Goal: Communication & Community: Share content

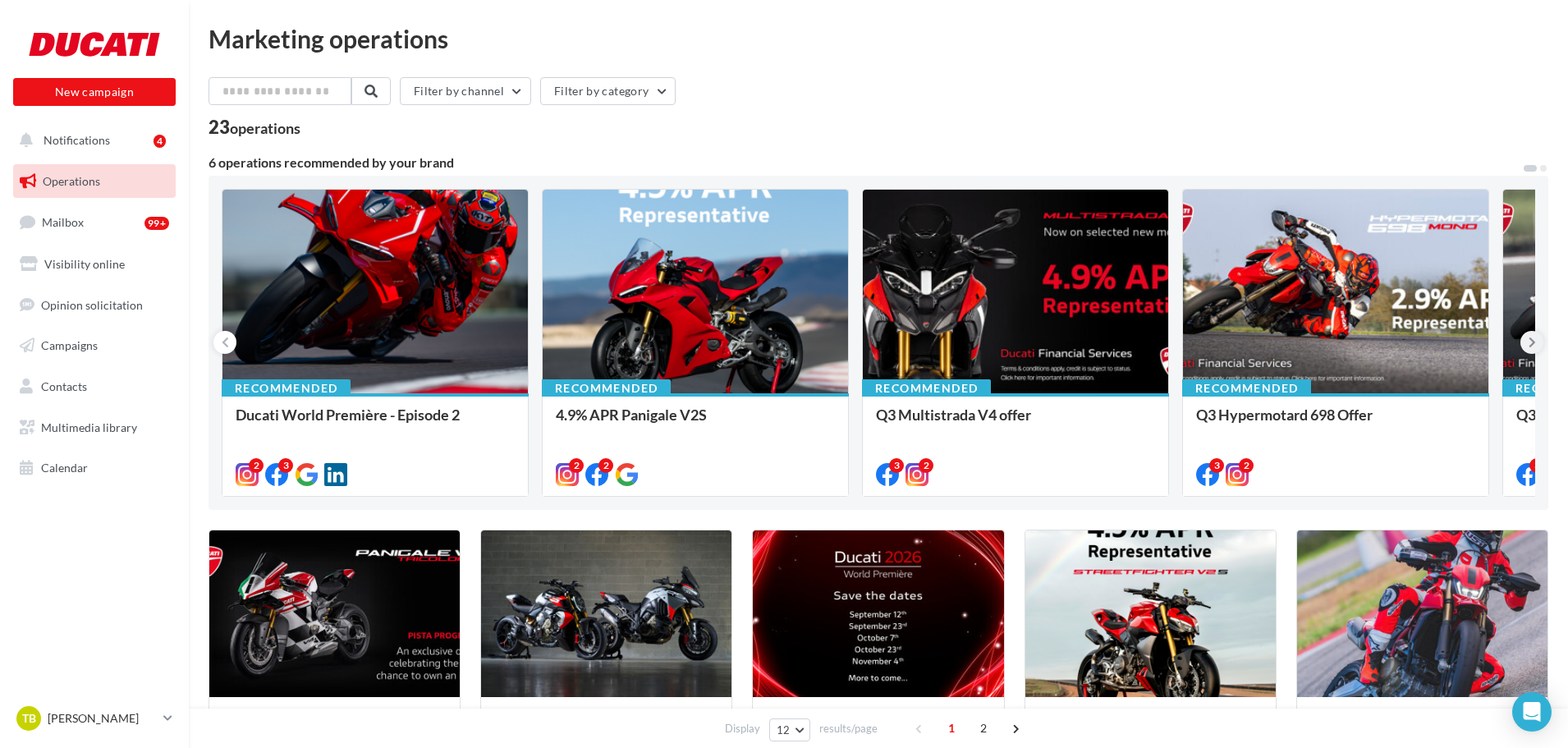
click at [1533, 340] on icon at bounding box center [1533, 342] width 7 height 17
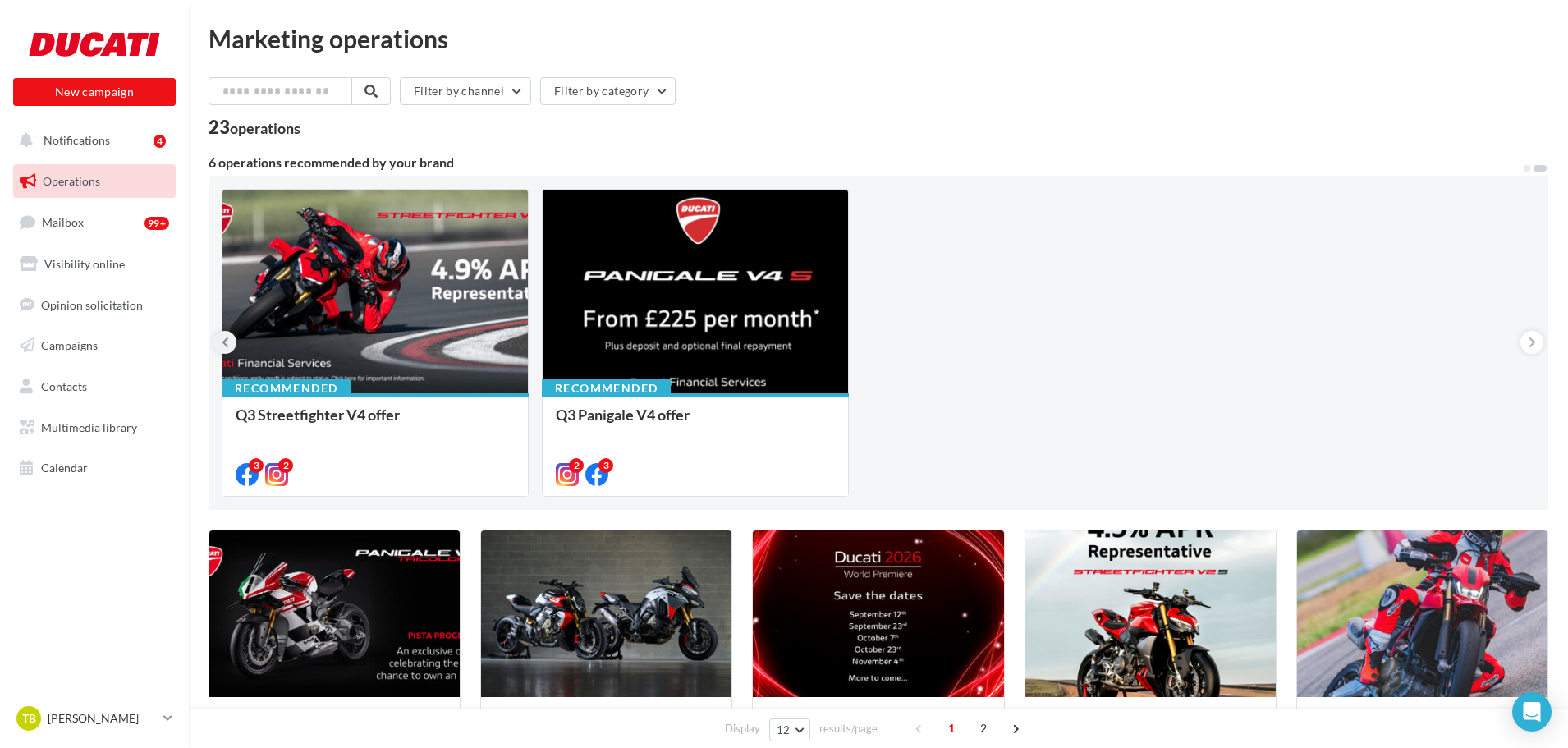
click at [218, 341] on button at bounding box center [225, 342] width 23 height 23
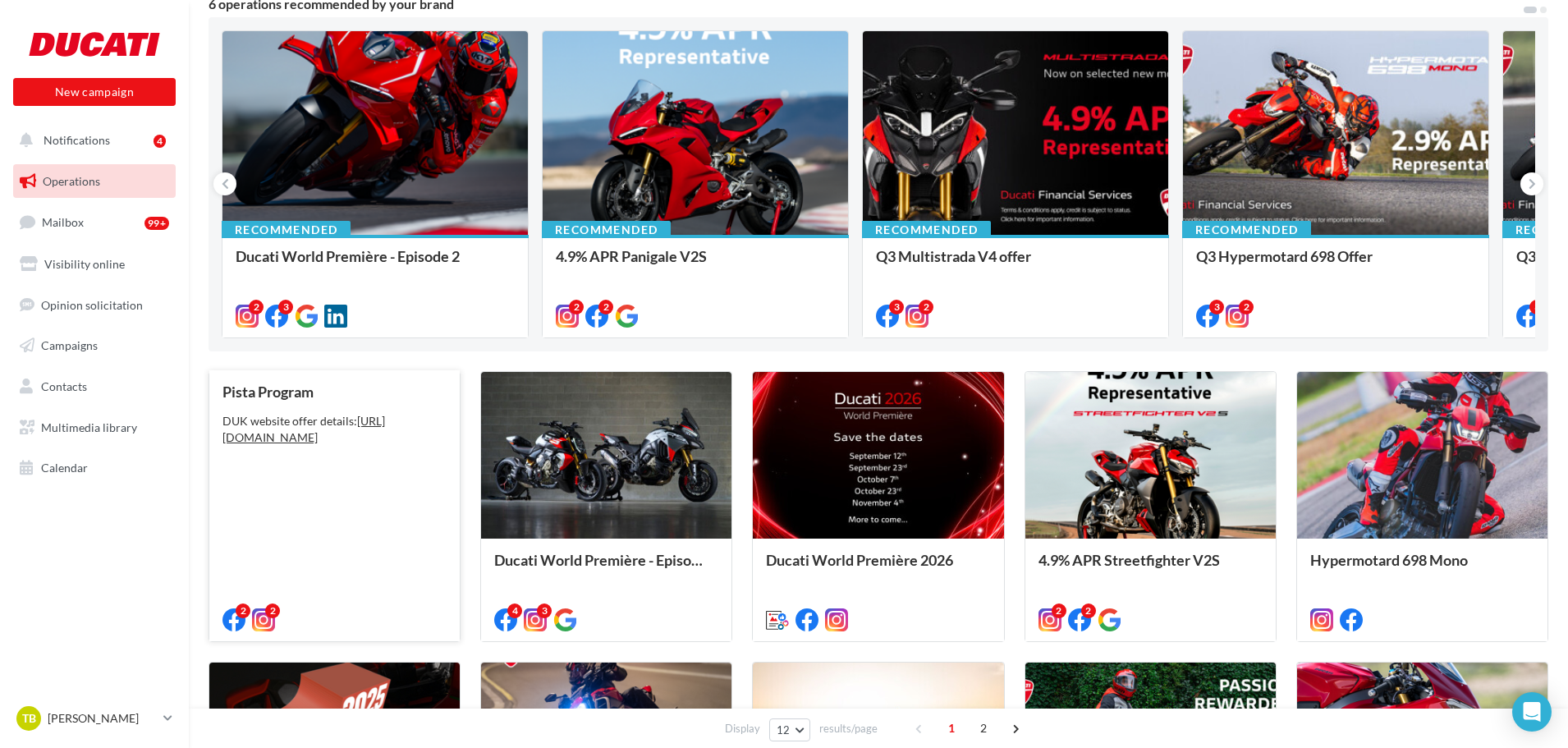
scroll to position [164, 0]
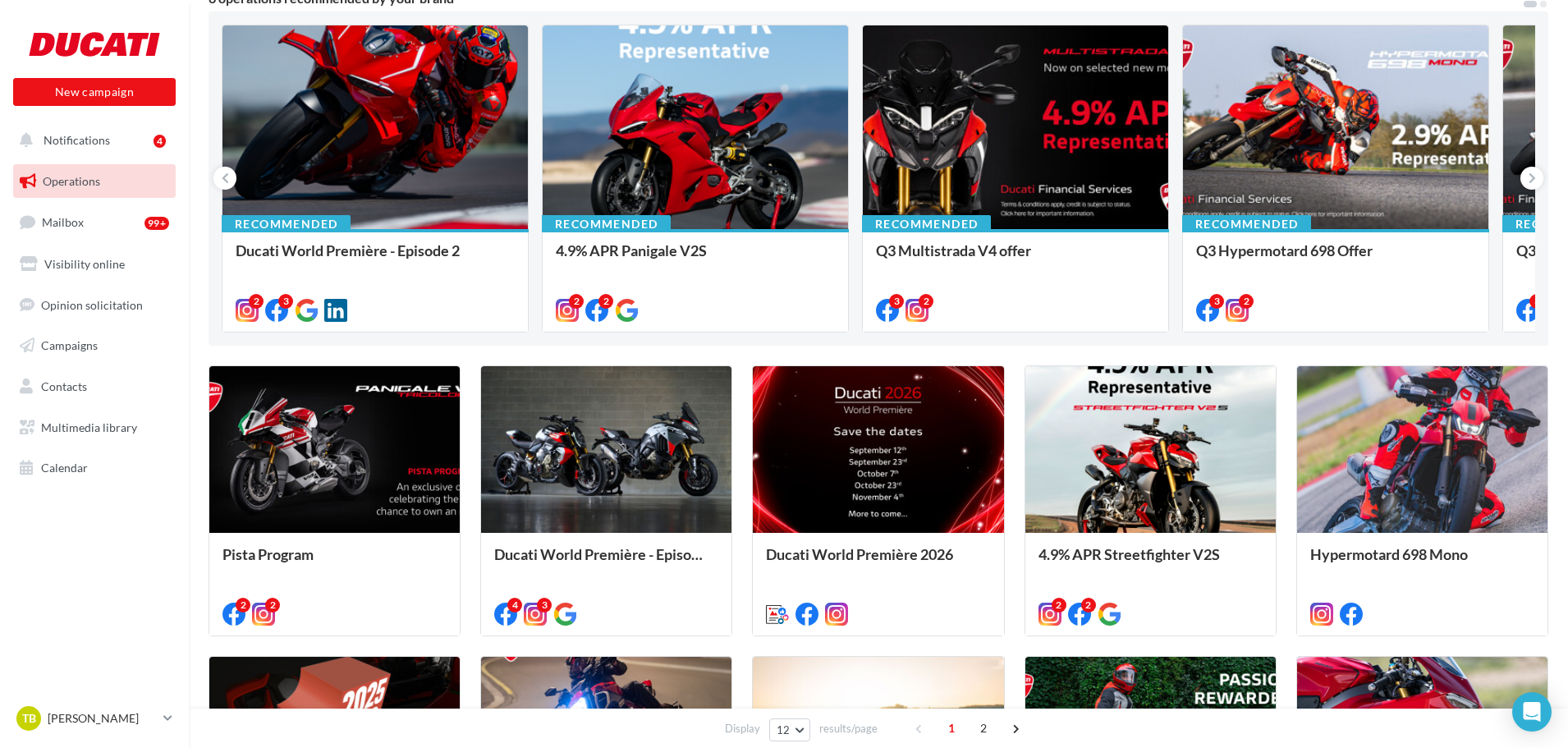
click at [74, 184] on span "Operations" at bounding box center [71, 181] width 57 height 14
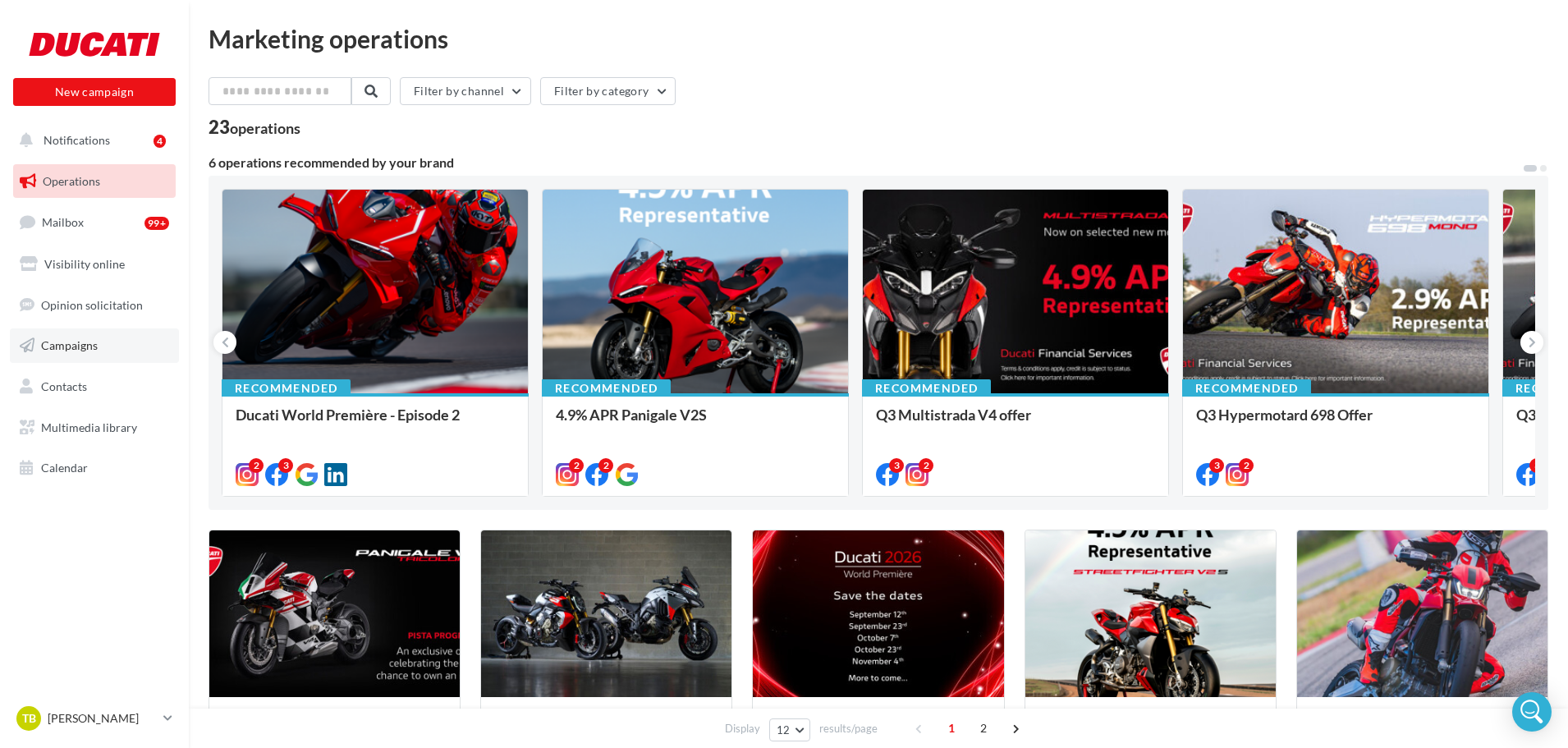
click at [81, 355] on link "Campaigns" at bounding box center [94, 345] width 169 height 34
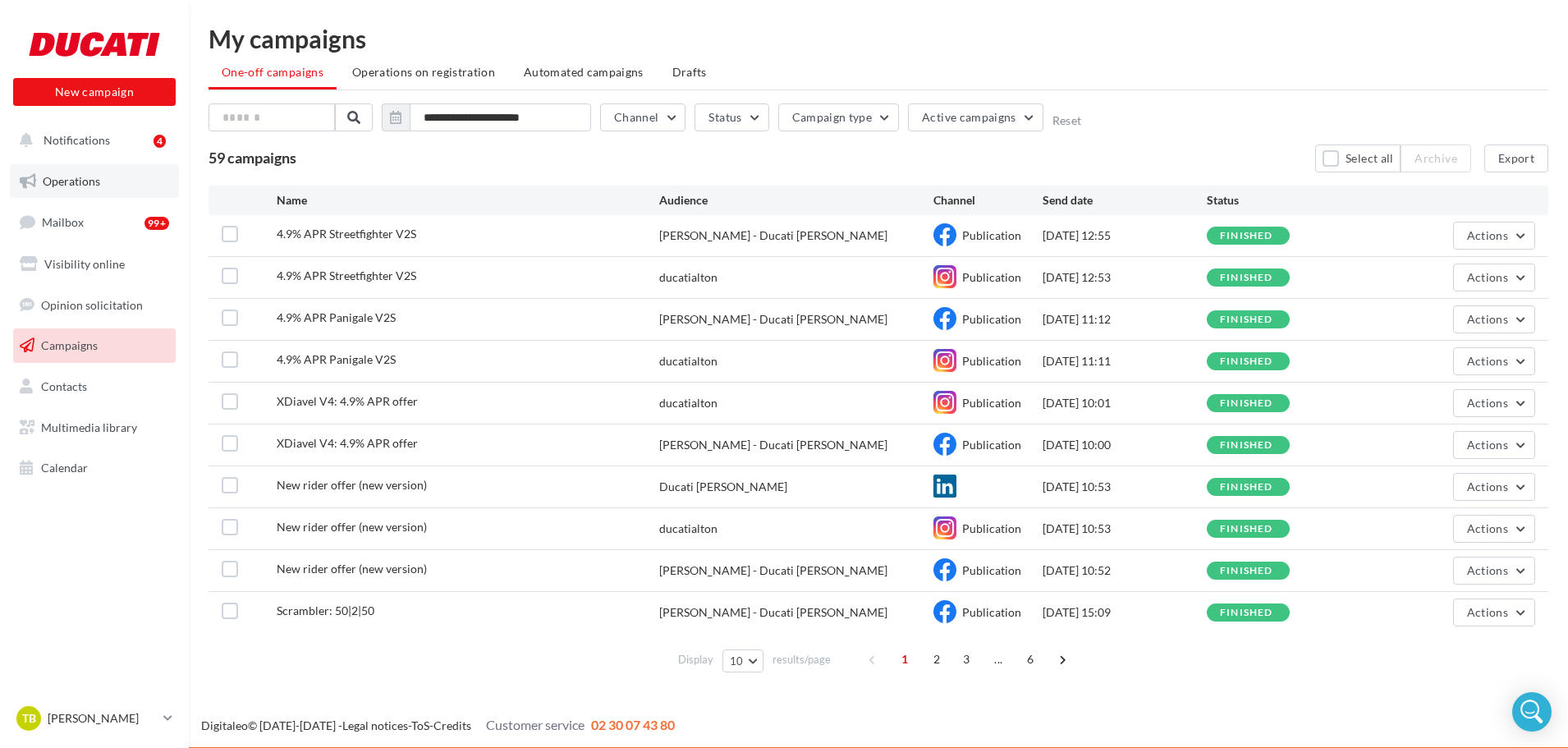
click at [73, 179] on span "Operations" at bounding box center [71, 181] width 57 height 14
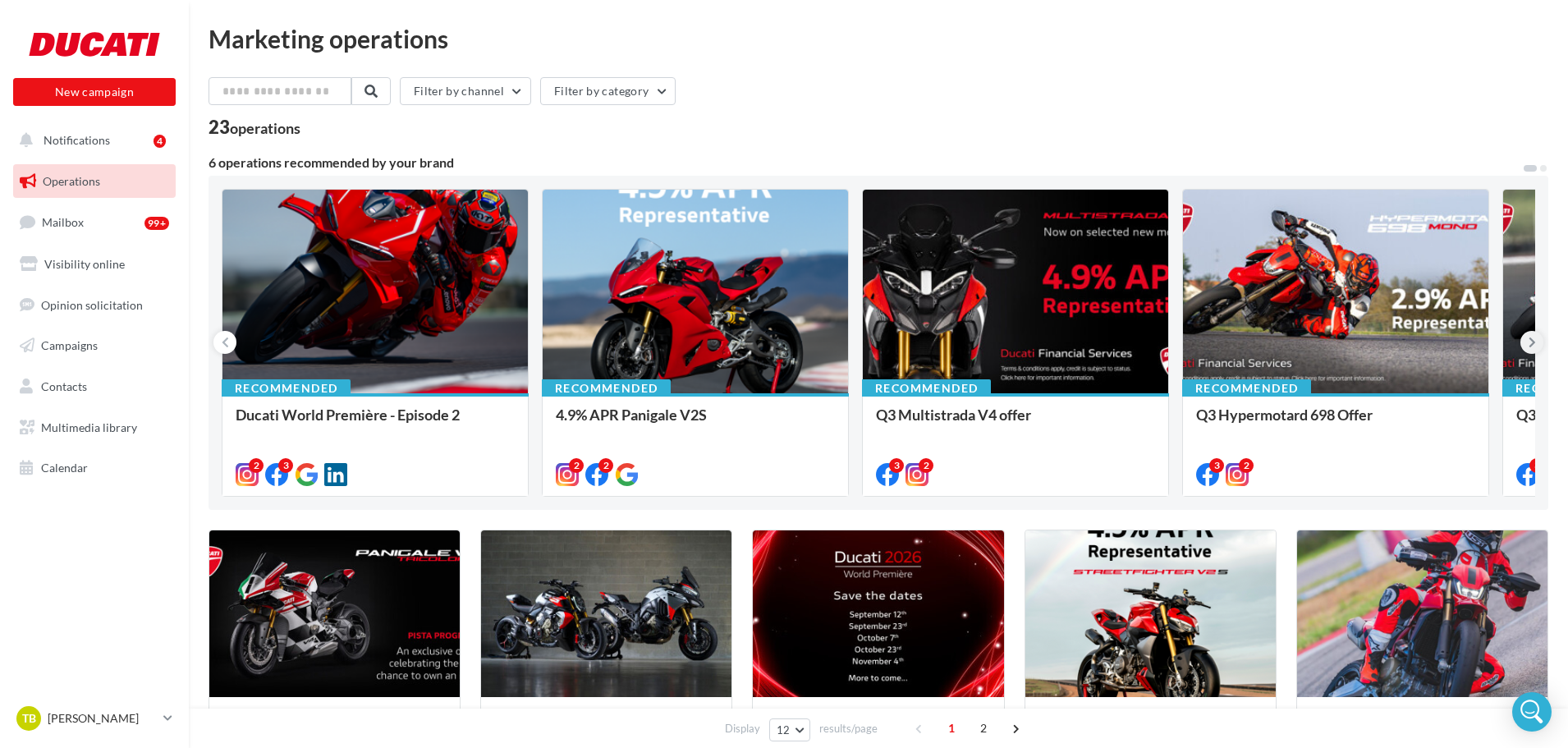
click at [1530, 341] on icon at bounding box center [1533, 342] width 7 height 17
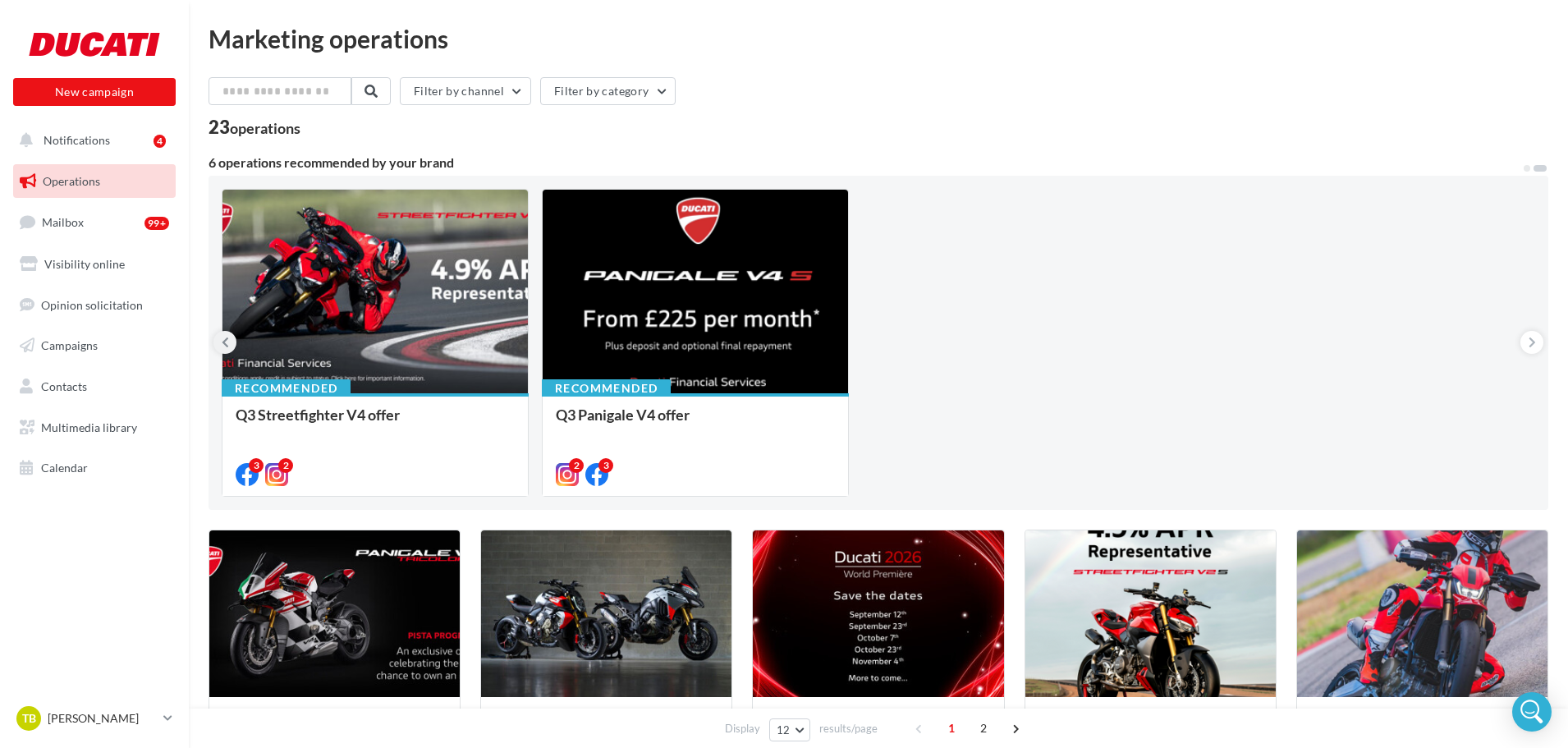
click at [222, 346] on icon at bounding box center [226, 342] width 7 height 17
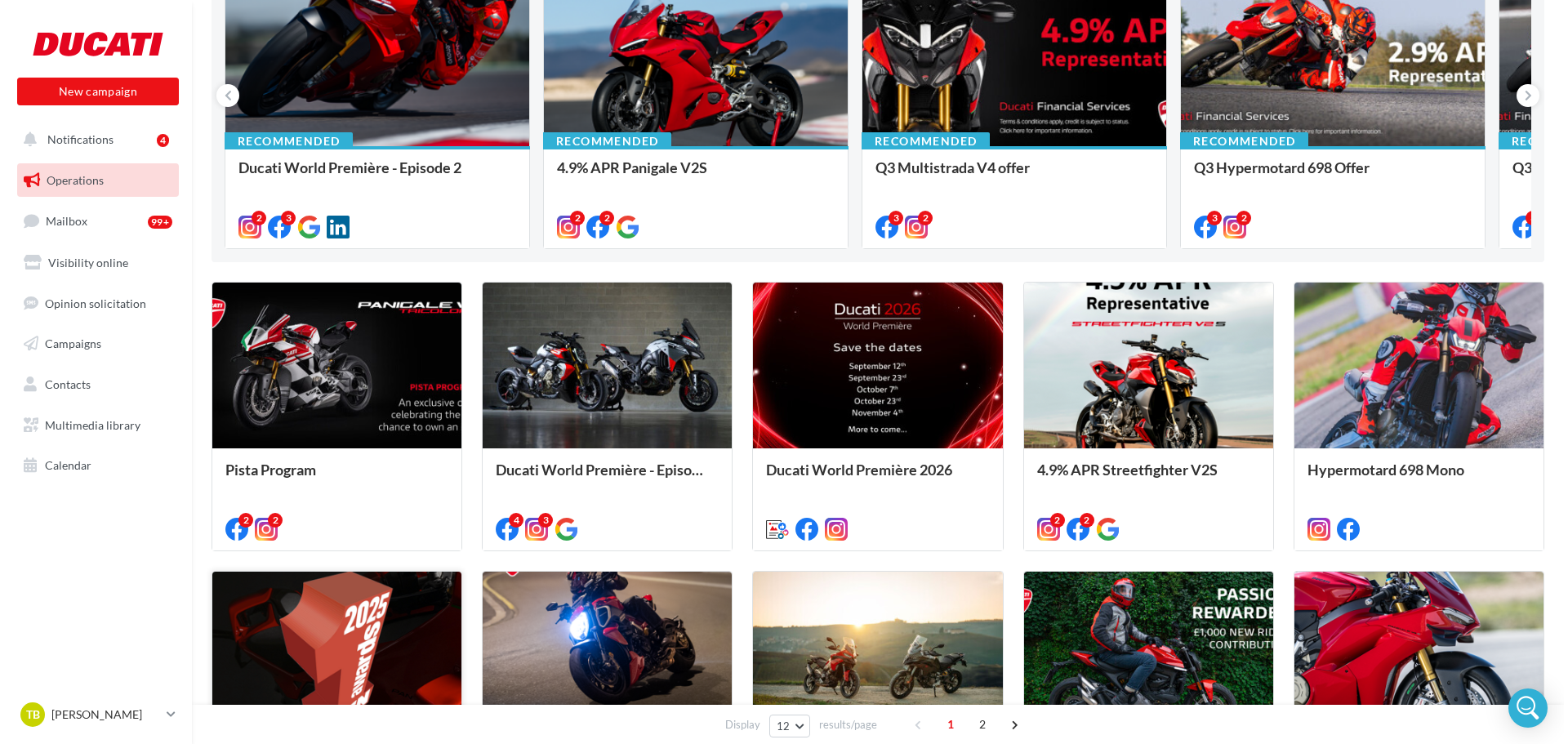
scroll to position [164, 0]
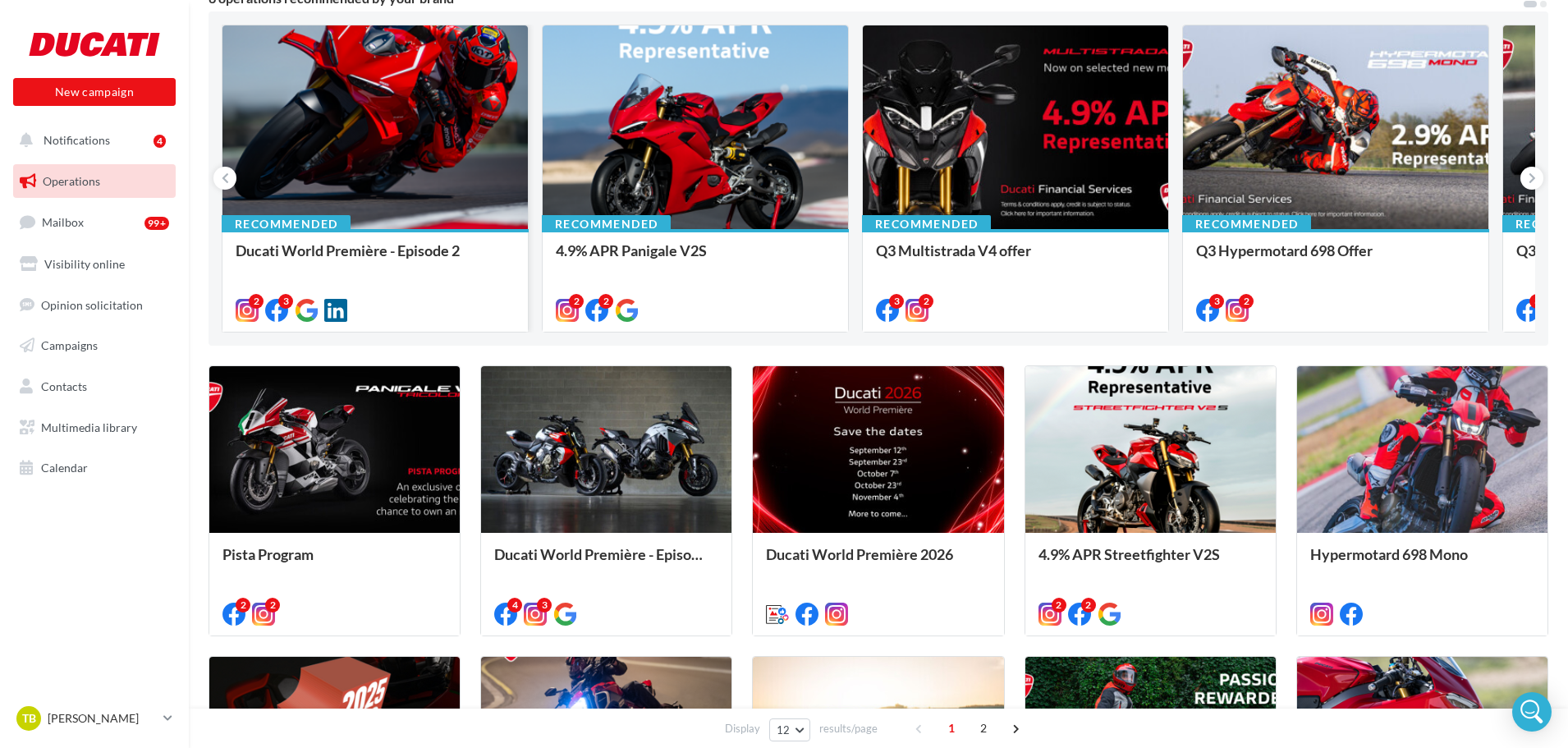
click at [393, 166] on div at bounding box center [375, 128] width 305 height 205
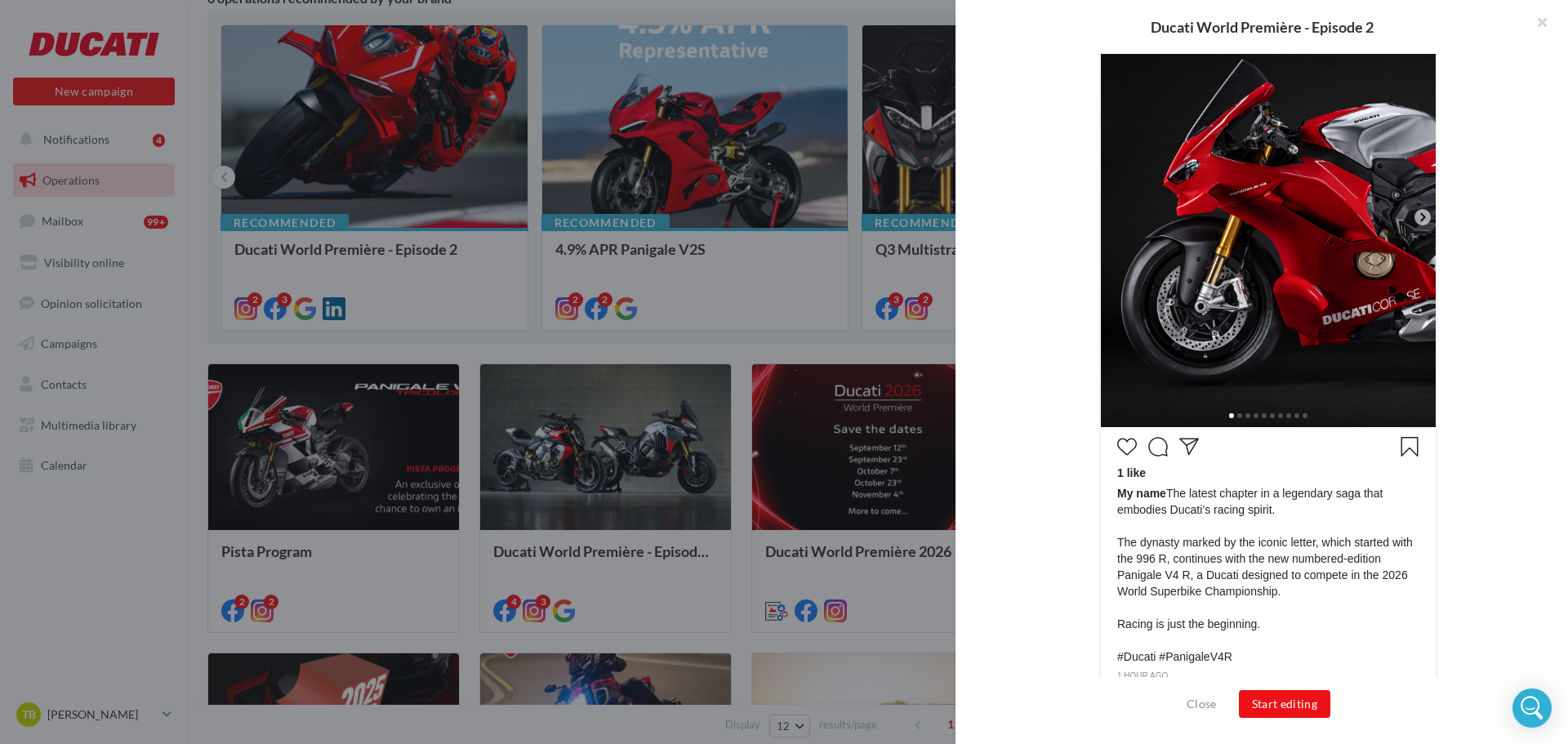
scroll to position [485, 0]
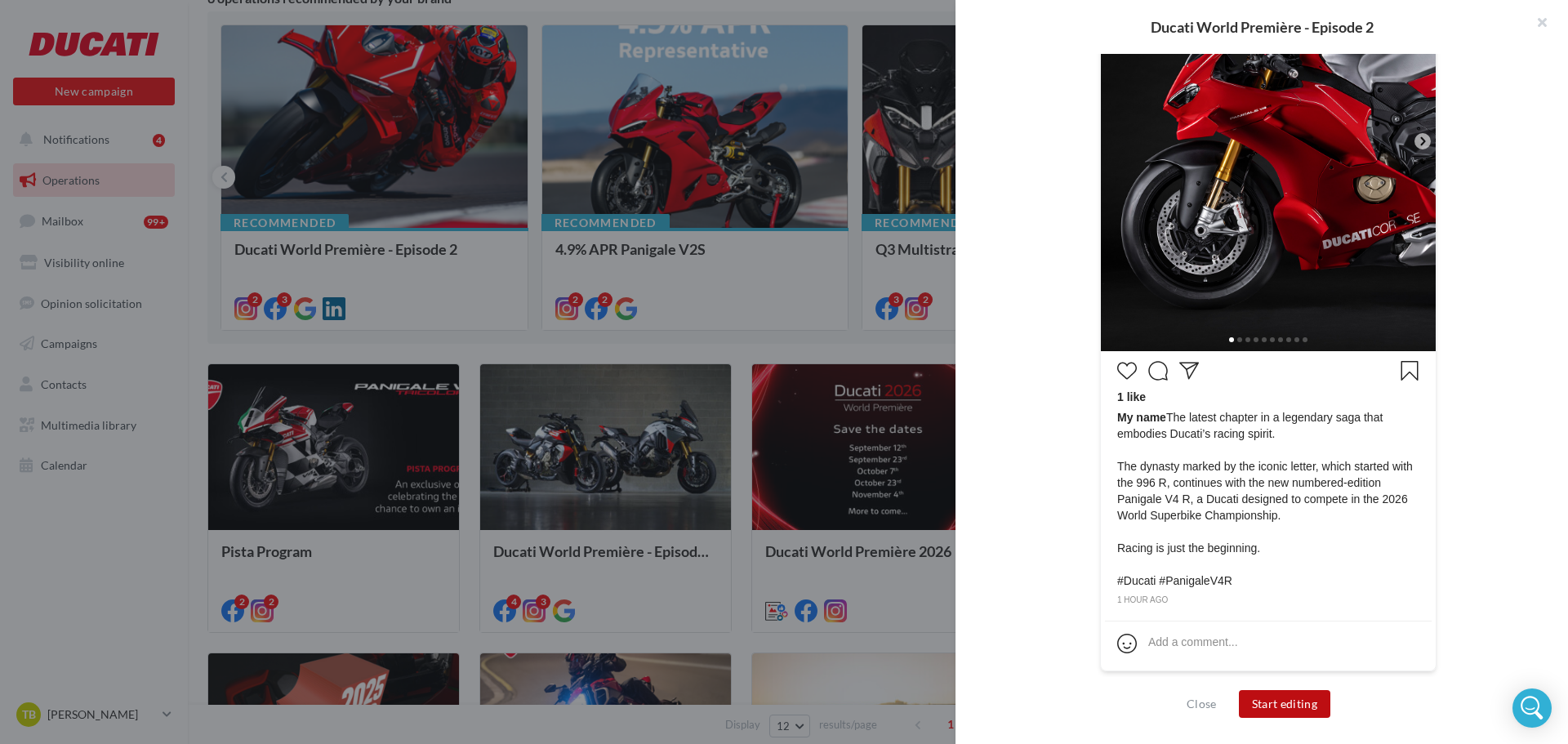
click at [1269, 706] on button "Start editing" at bounding box center [1285, 704] width 92 height 28
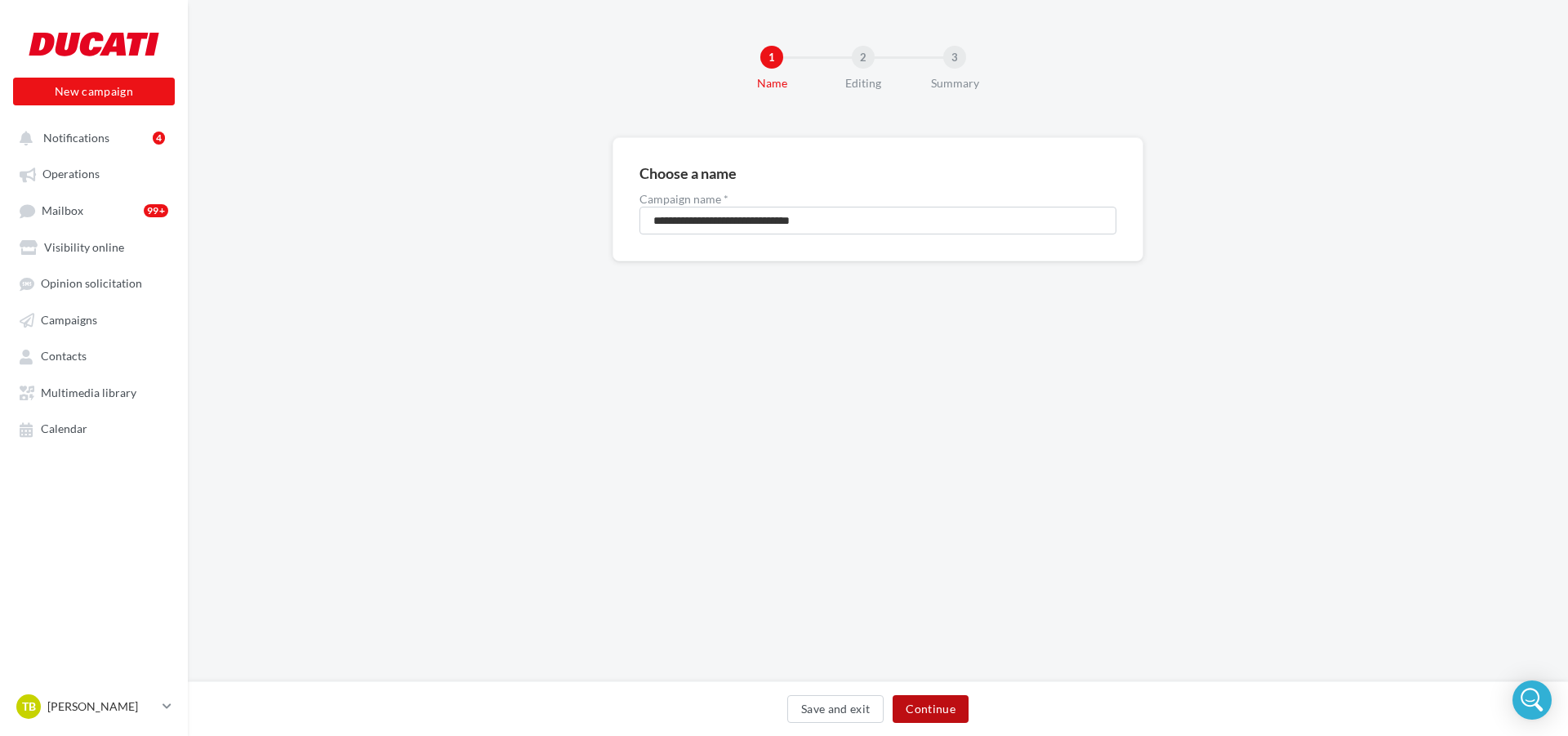
click at [929, 718] on button "Continue" at bounding box center [930, 709] width 76 height 28
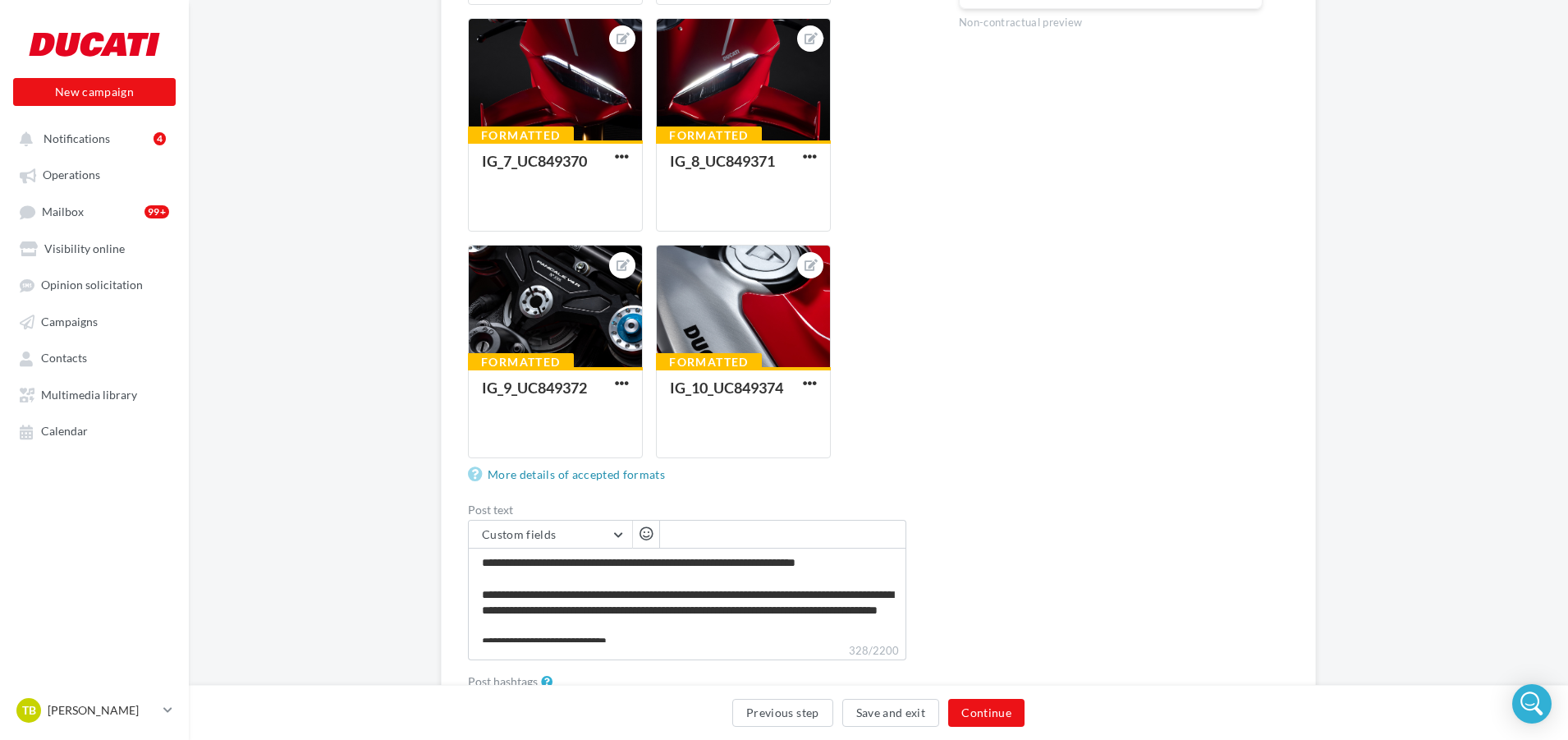
scroll to position [985, 0]
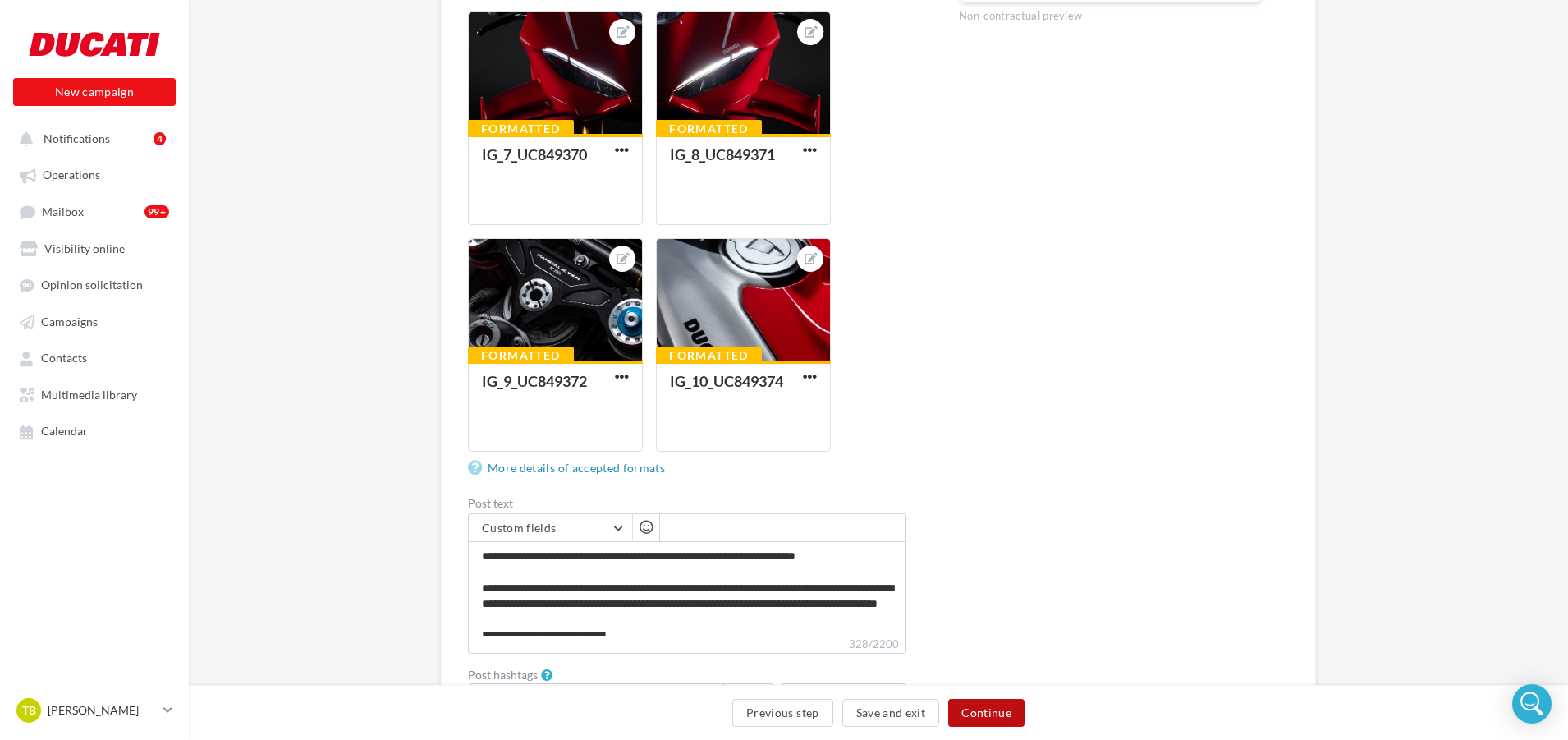
click at [987, 713] on button "Continue" at bounding box center [986, 713] width 76 height 28
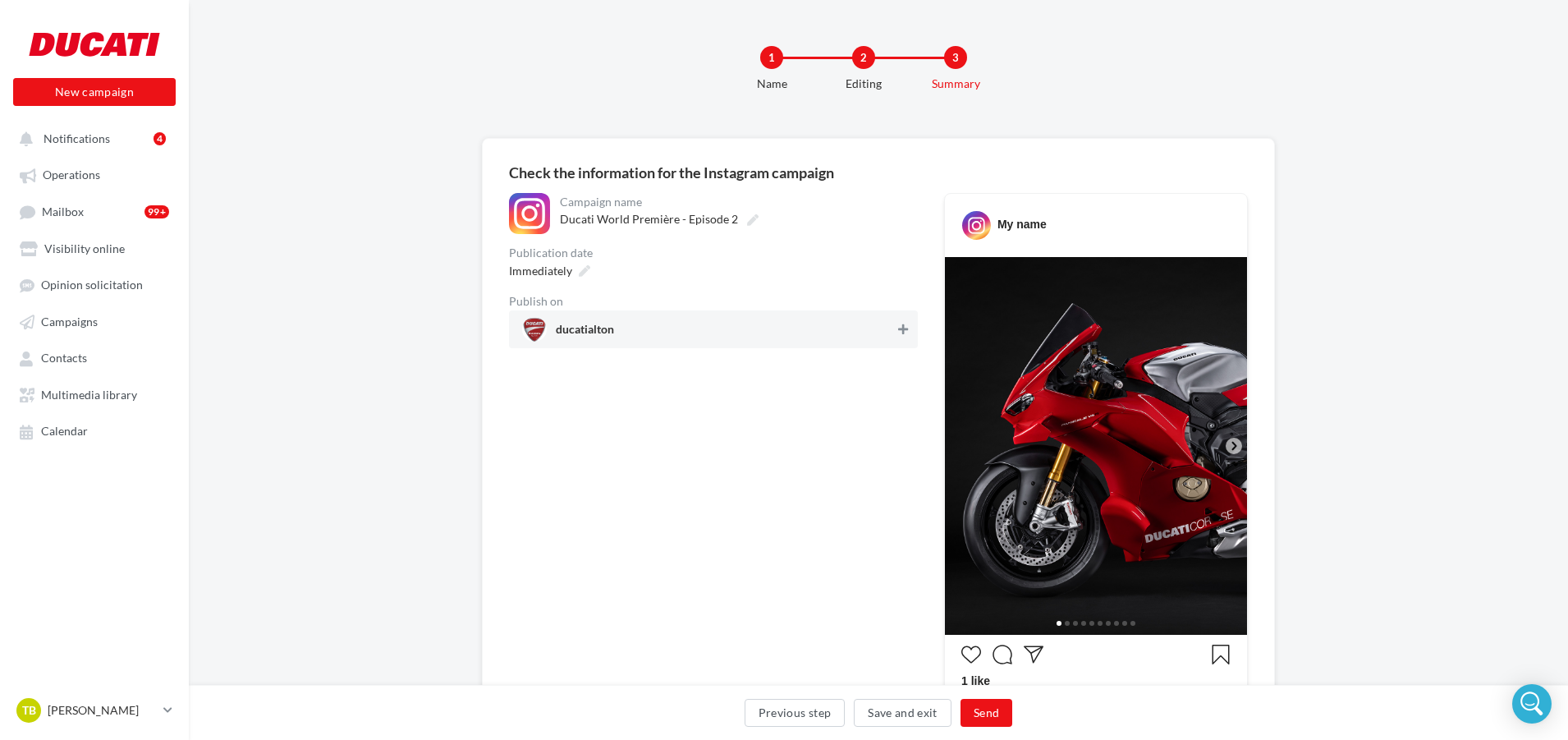
drag, startPoint x: 901, startPoint y: 330, endPoint x: 902, endPoint y: 341, distance: 11.0
click at [902, 332] on icon at bounding box center [903, 329] width 10 height 11
click at [994, 706] on button "Send" at bounding box center [986, 713] width 51 height 28
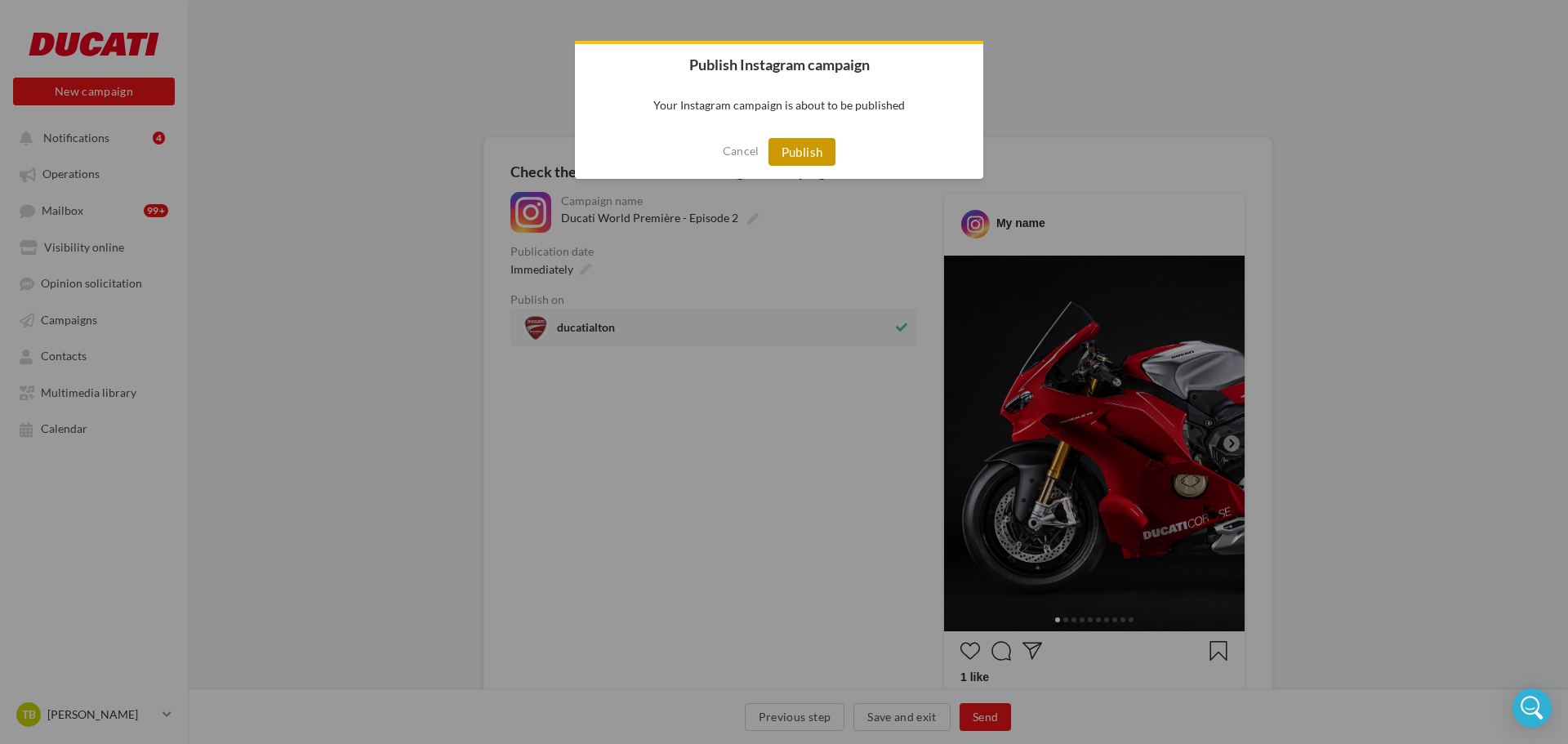
click at [813, 156] on button "Publish" at bounding box center [802, 152] width 68 height 28
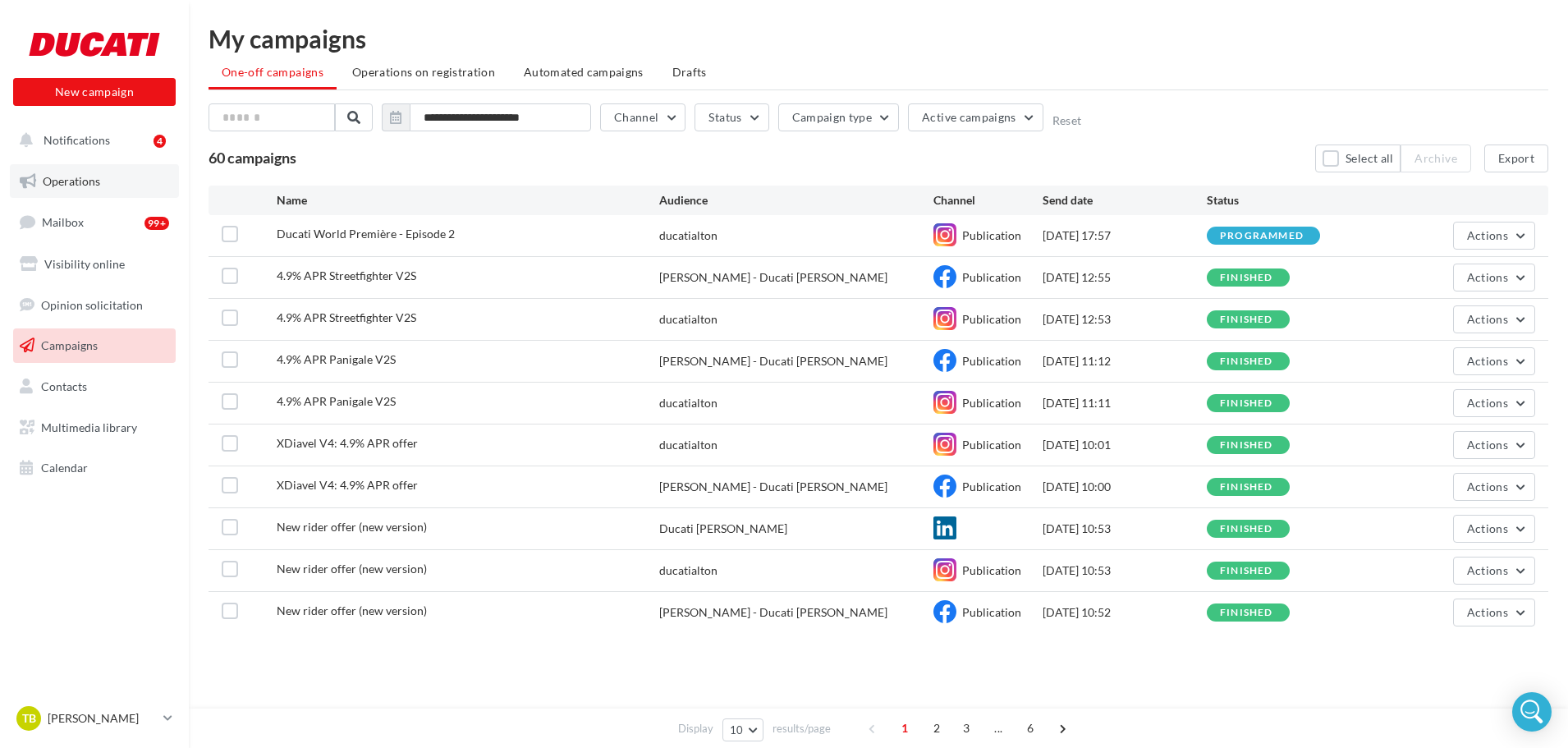
click at [80, 178] on span "Operations" at bounding box center [71, 181] width 57 height 14
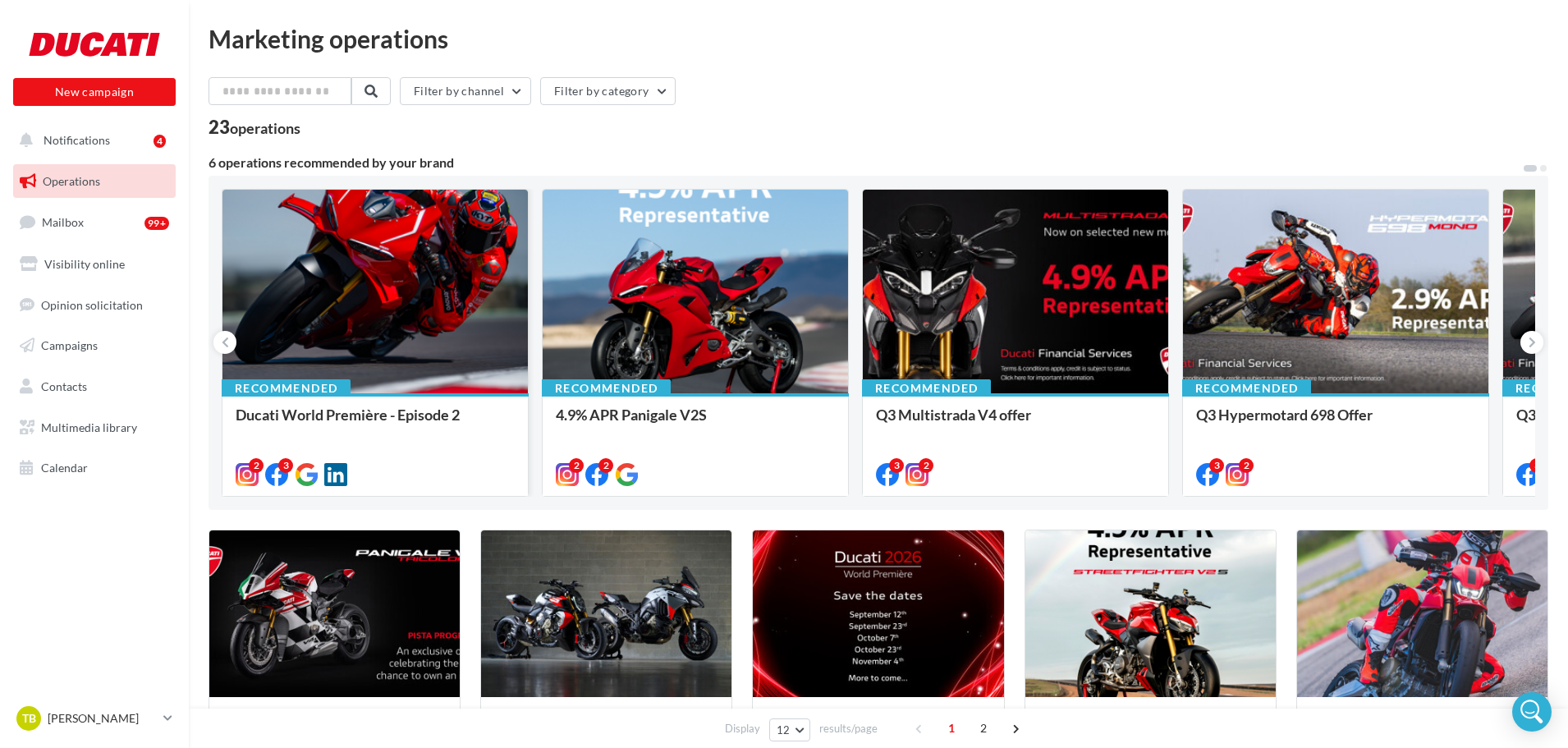
click at [380, 286] on div at bounding box center [375, 292] width 305 height 205
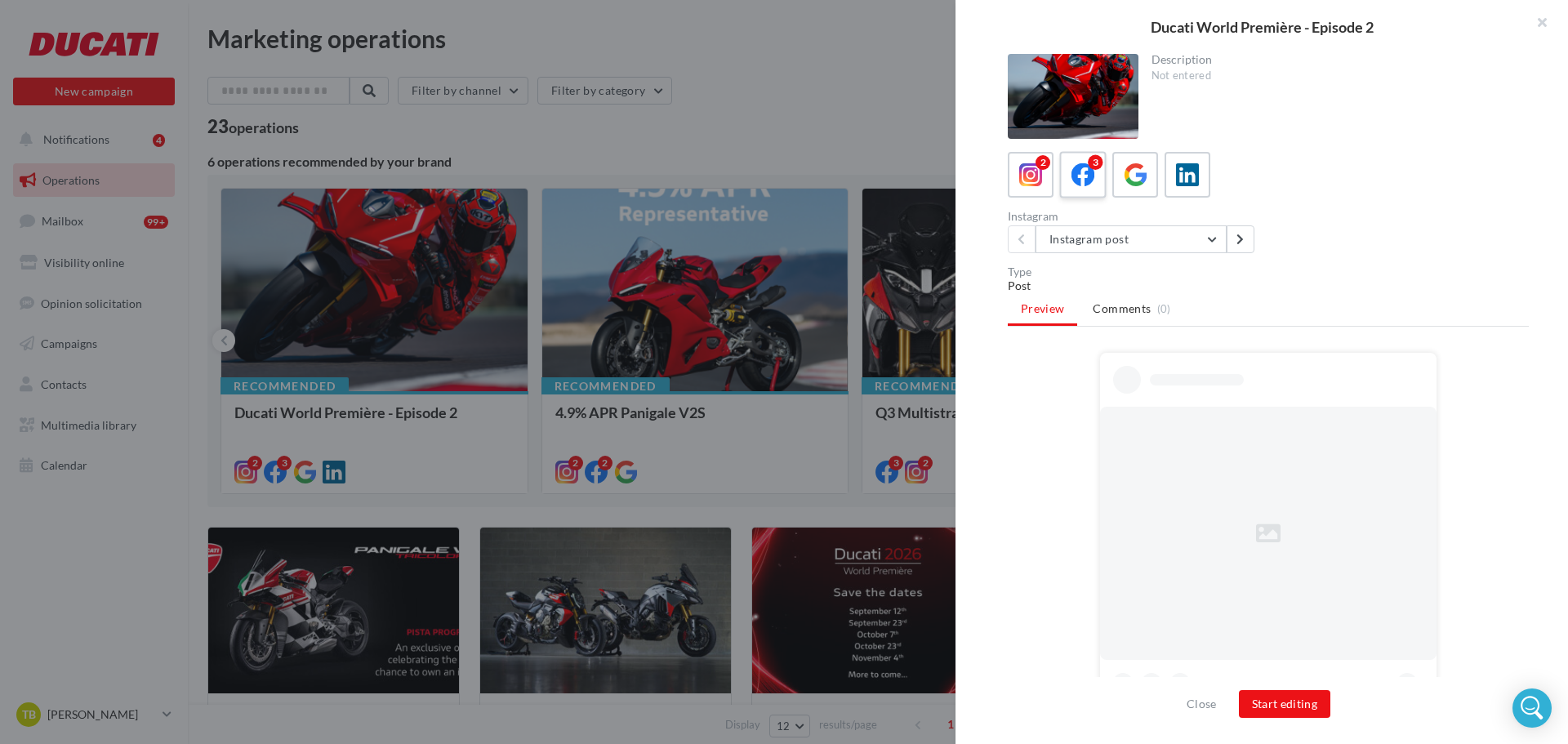
click at [1082, 177] on icon at bounding box center [1083, 175] width 24 height 24
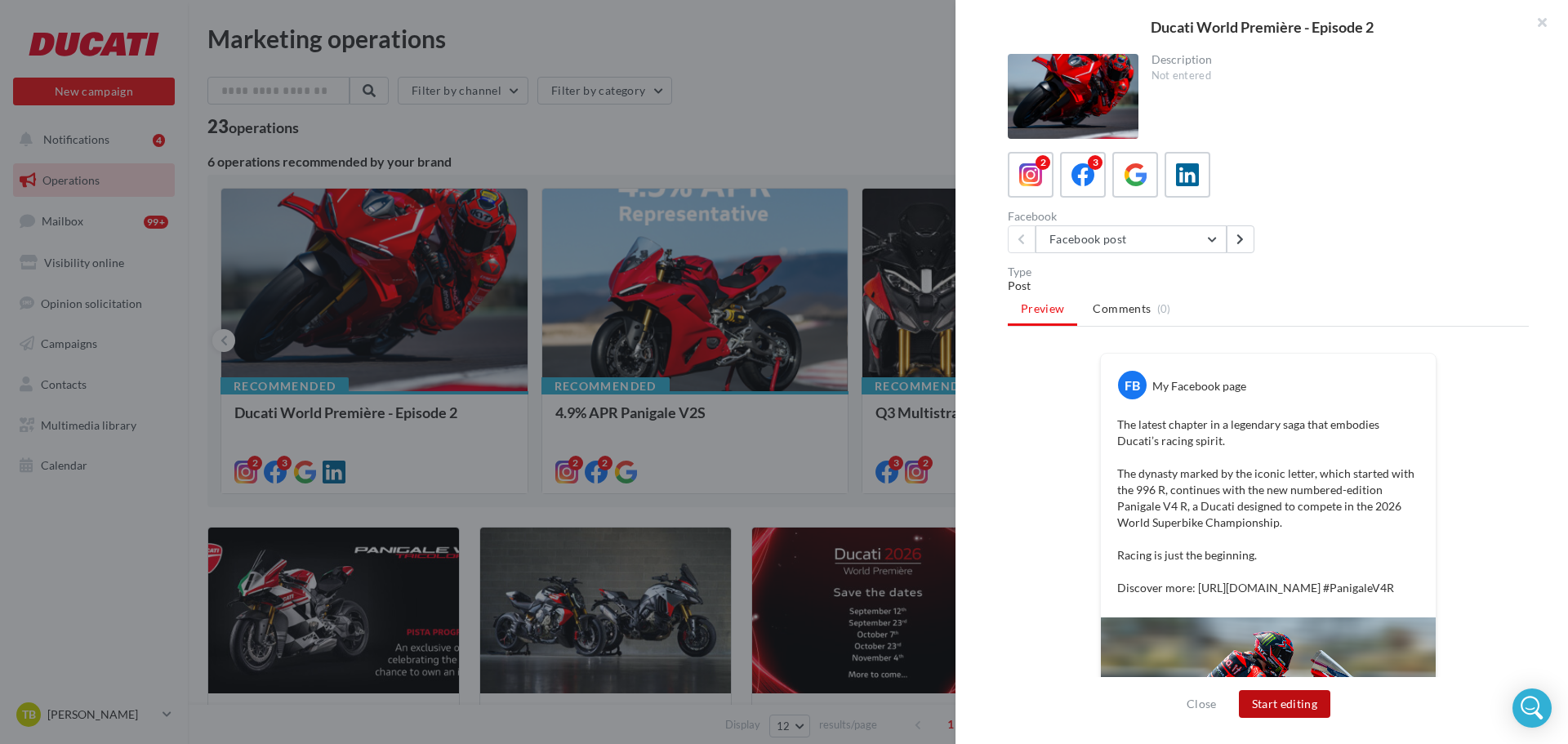
click at [1274, 705] on button "Start editing" at bounding box center [1285, 704] width 92 height 28
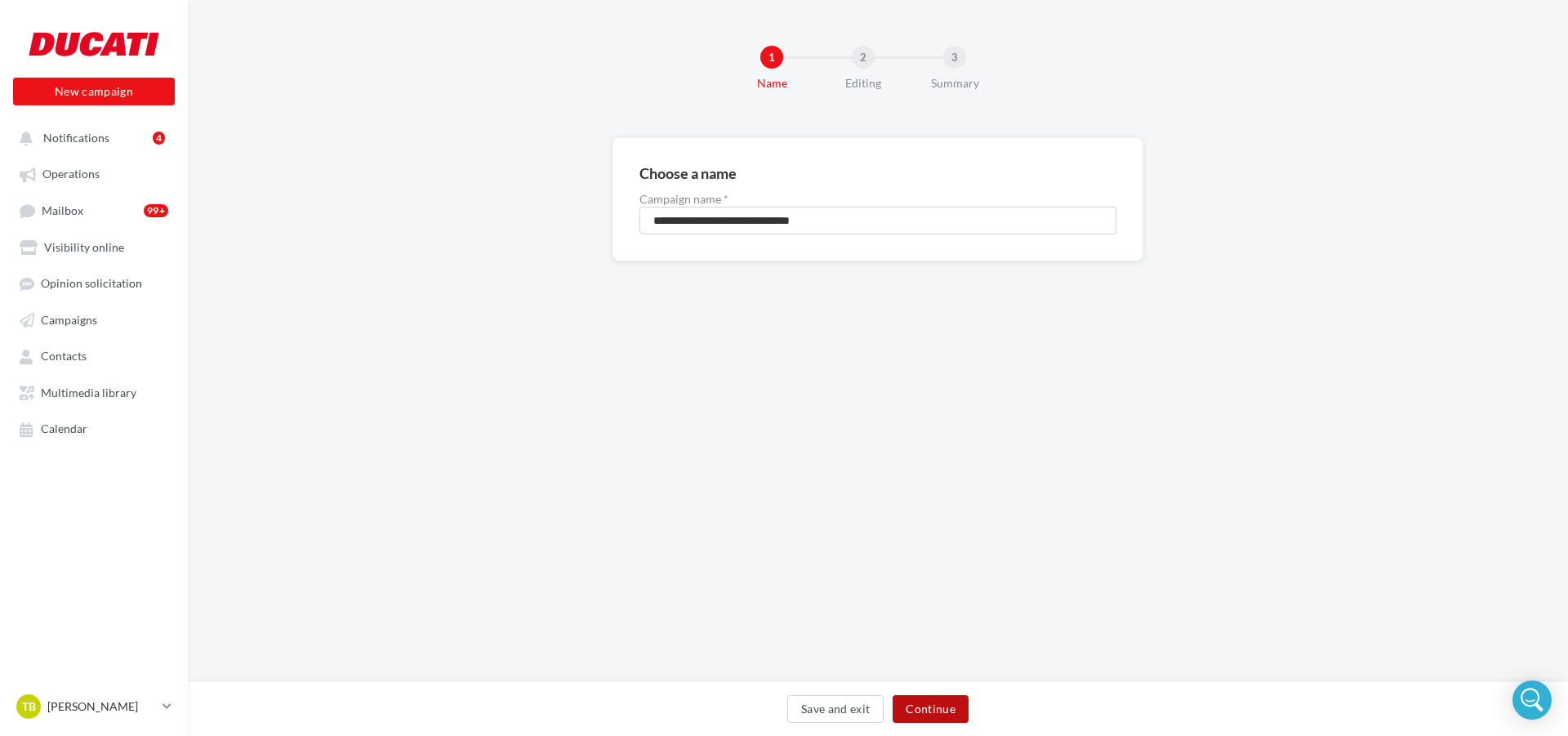
click at [942, 712] on button "Continue" at bounding box center [930, 709] width 76 height 28
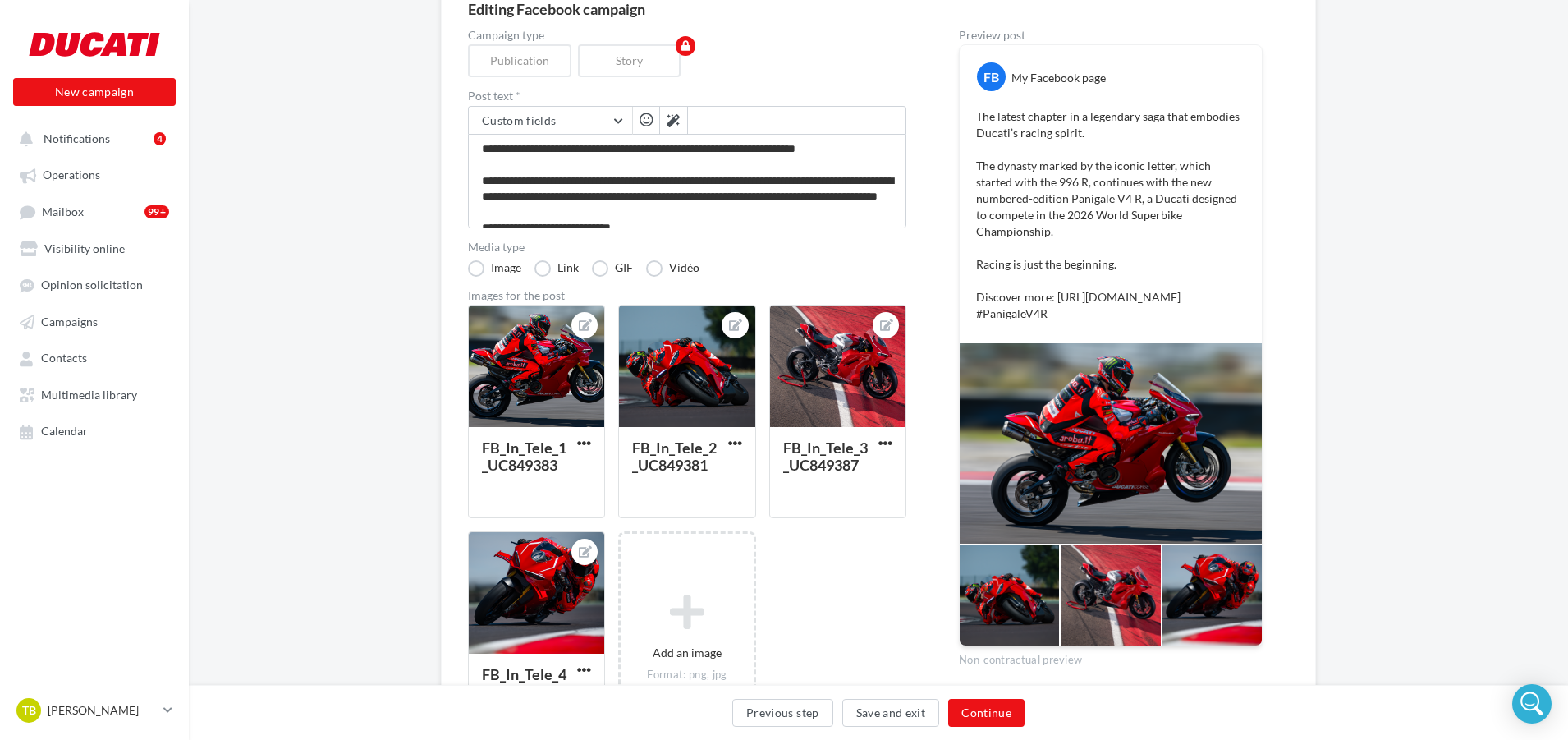
scroll to position [247, 0]
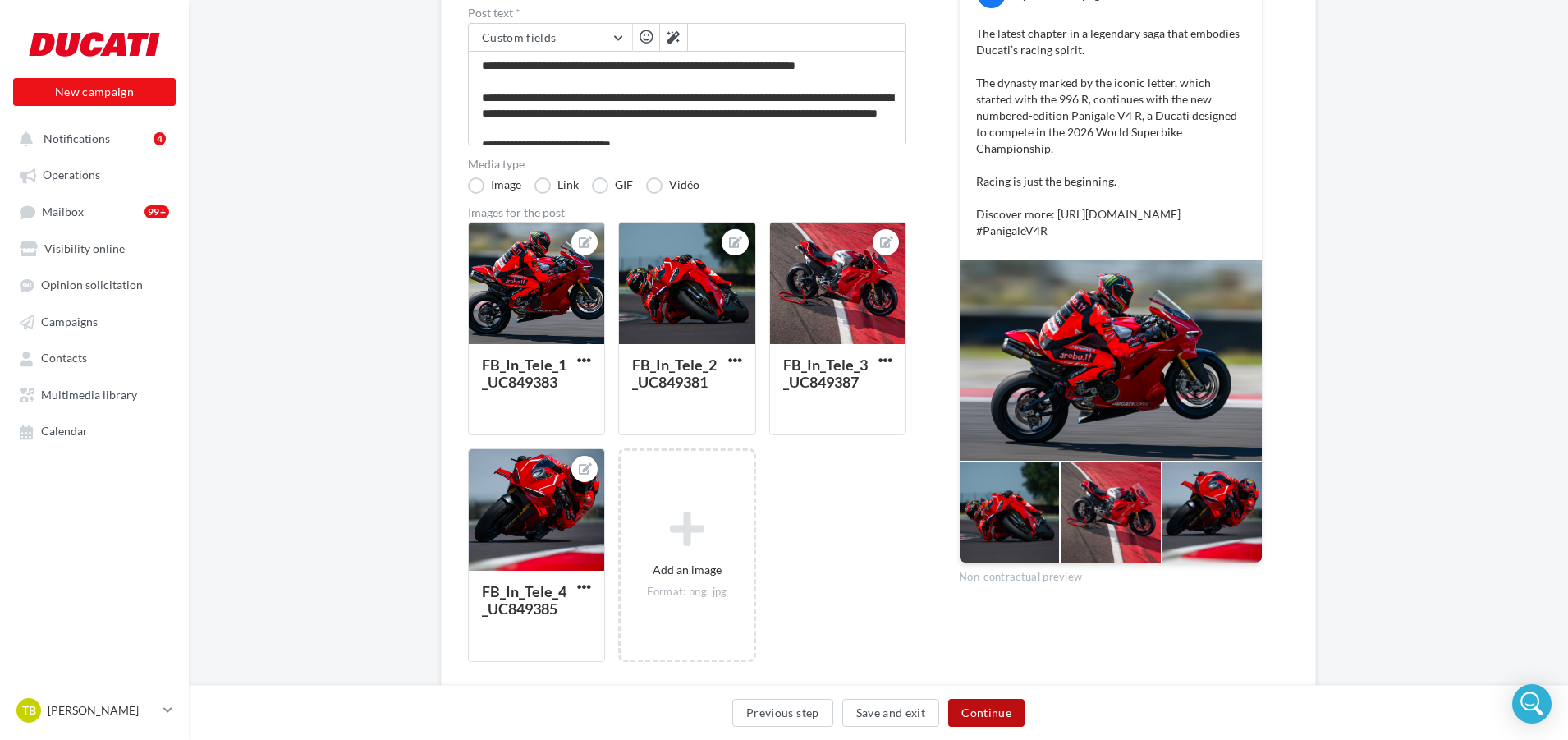
click at [980, 713] on button "Continue" at bounding box center [986, 713] width 76 height 28
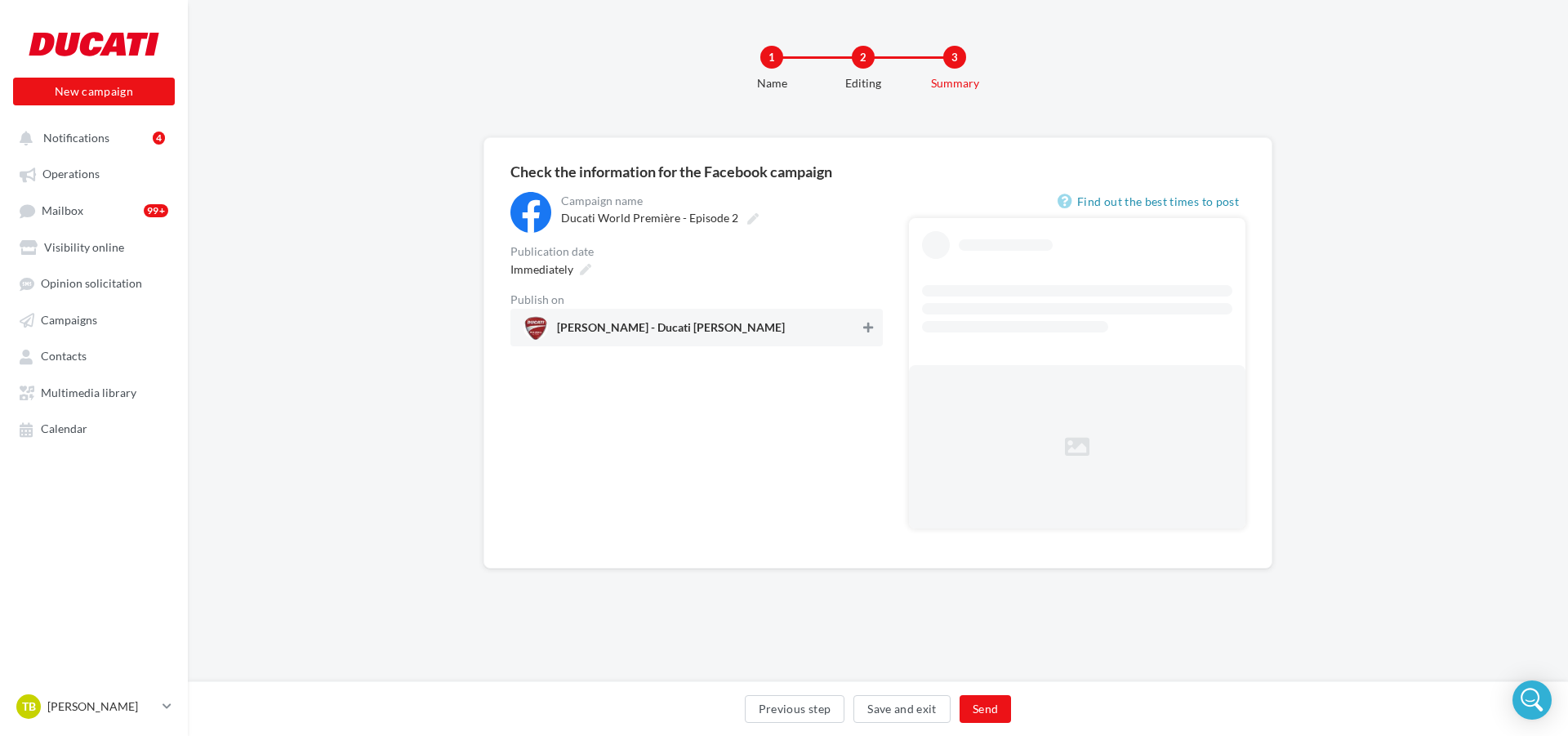
click at [864, 329] on icon at bounding box center [867, 327] width 10 height 11
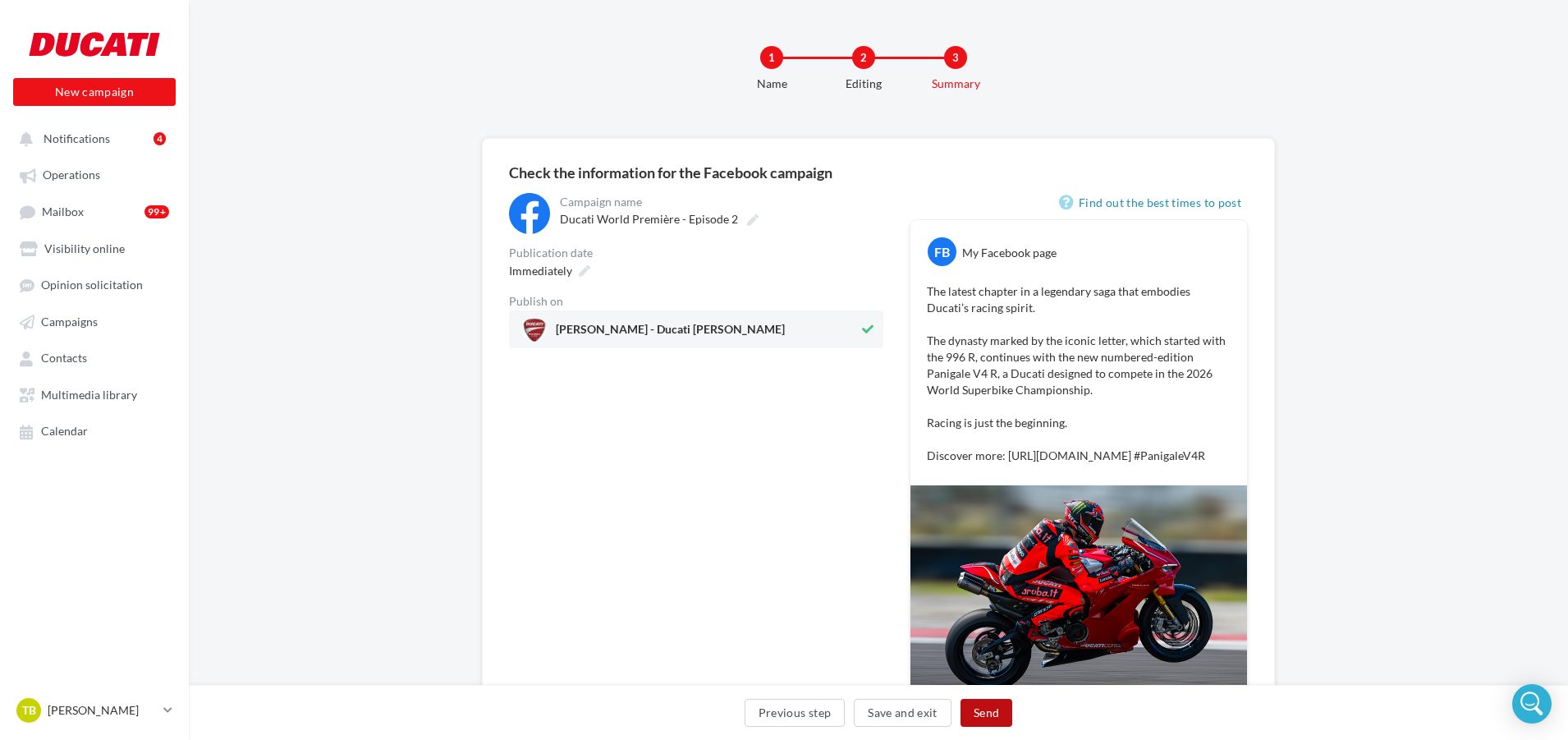
click at [997, 721] on button "Send" at bounding box center [986, 713] width 51 height 28
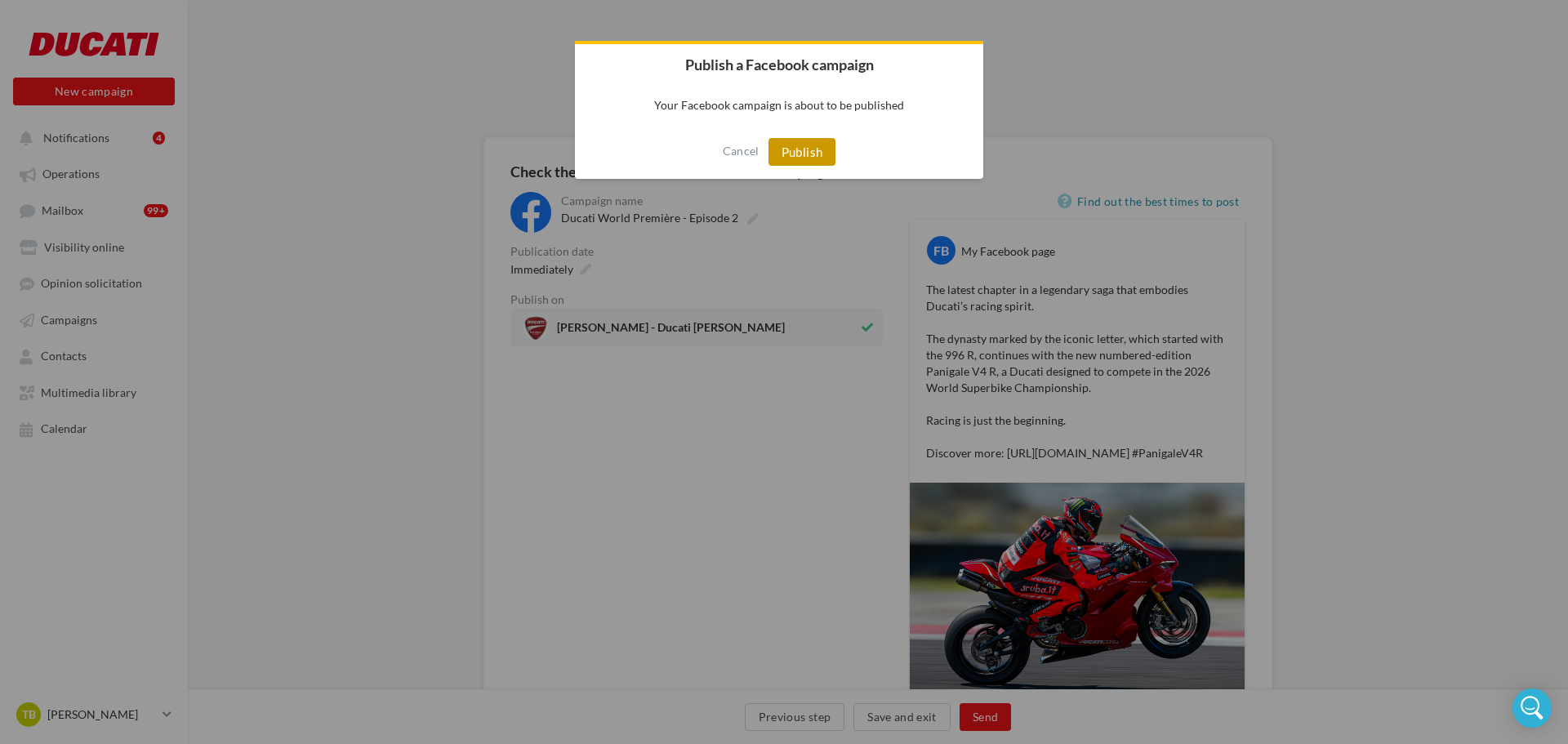
click at [808, 159] on button "Publish" at bounding box center [802, 152] width 68 height 28
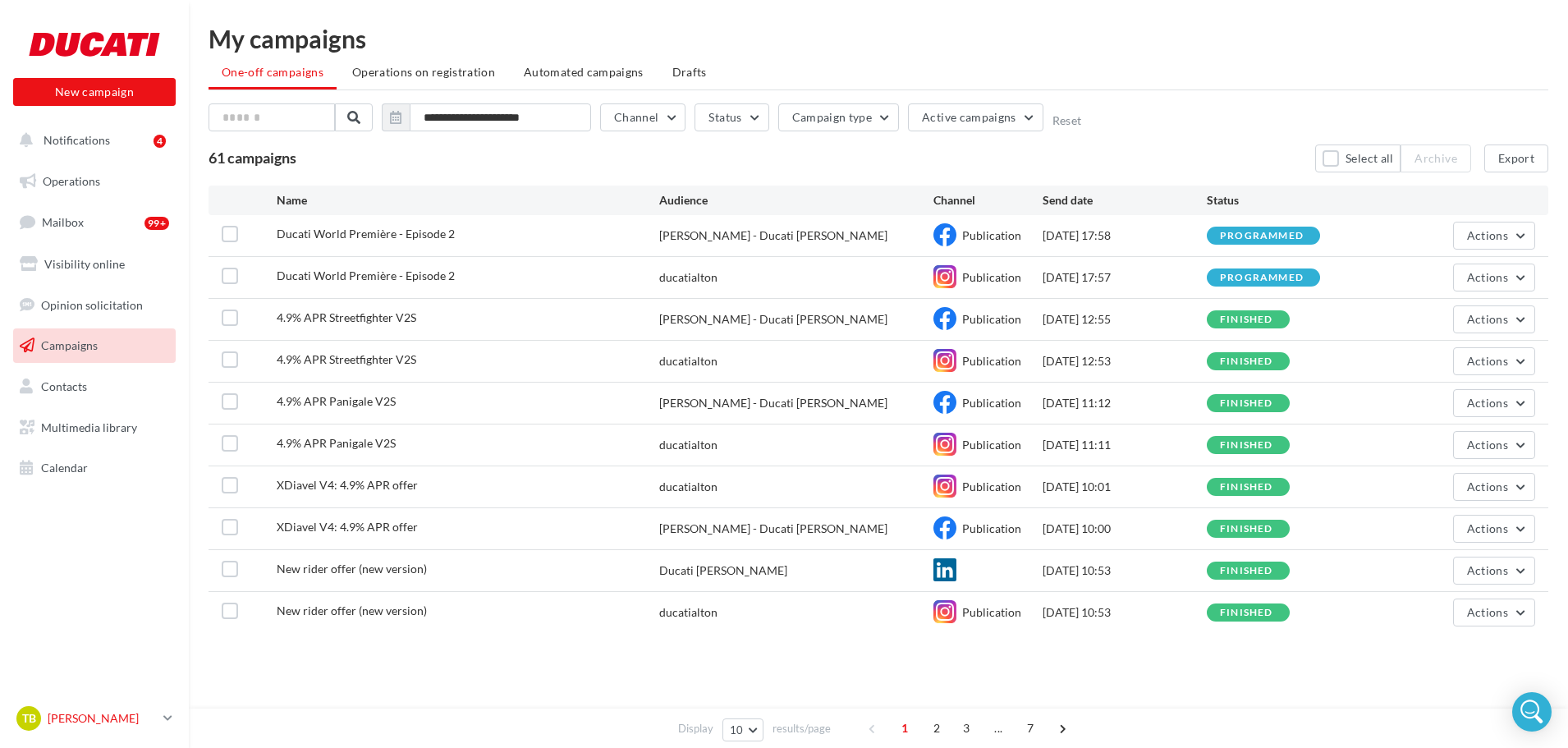
click at [114, 713] on p "[PERSON_NAME]" at bounding box center [102, 718] width 109 height 17
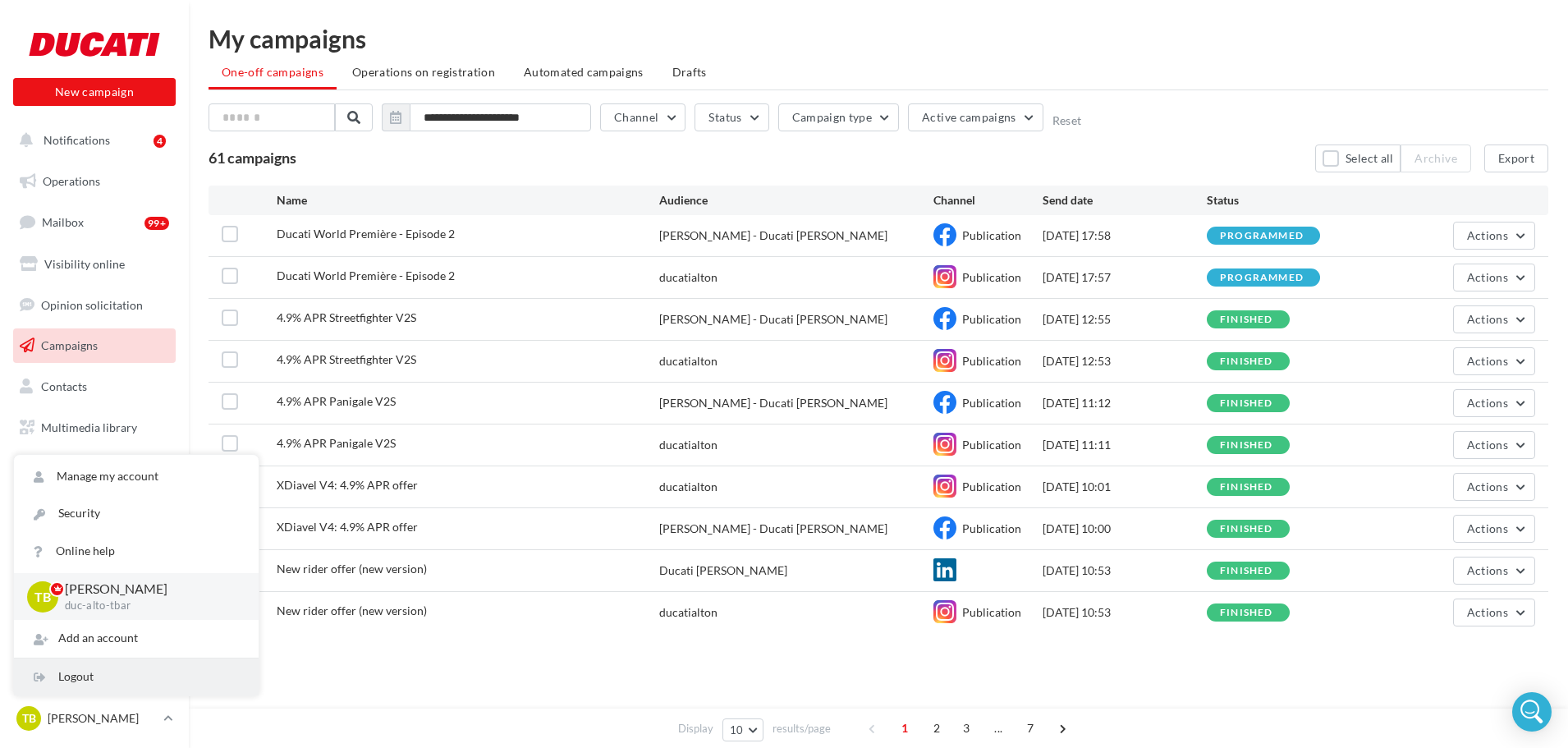
click at [106, 674] on div "Logout" at bounding box center [136, 677] width 245 height 37
